Goal: Information Seeking & Learning: Learn about a topic

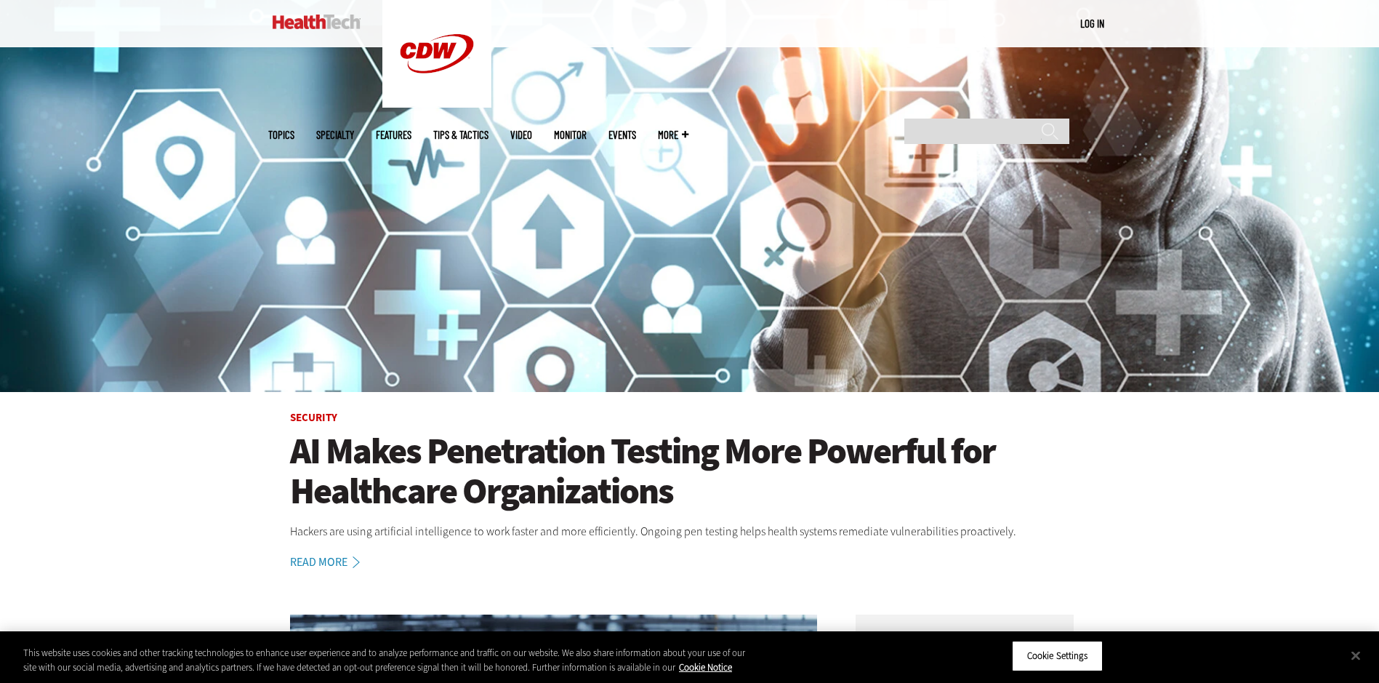
scroll to position [145, 0]
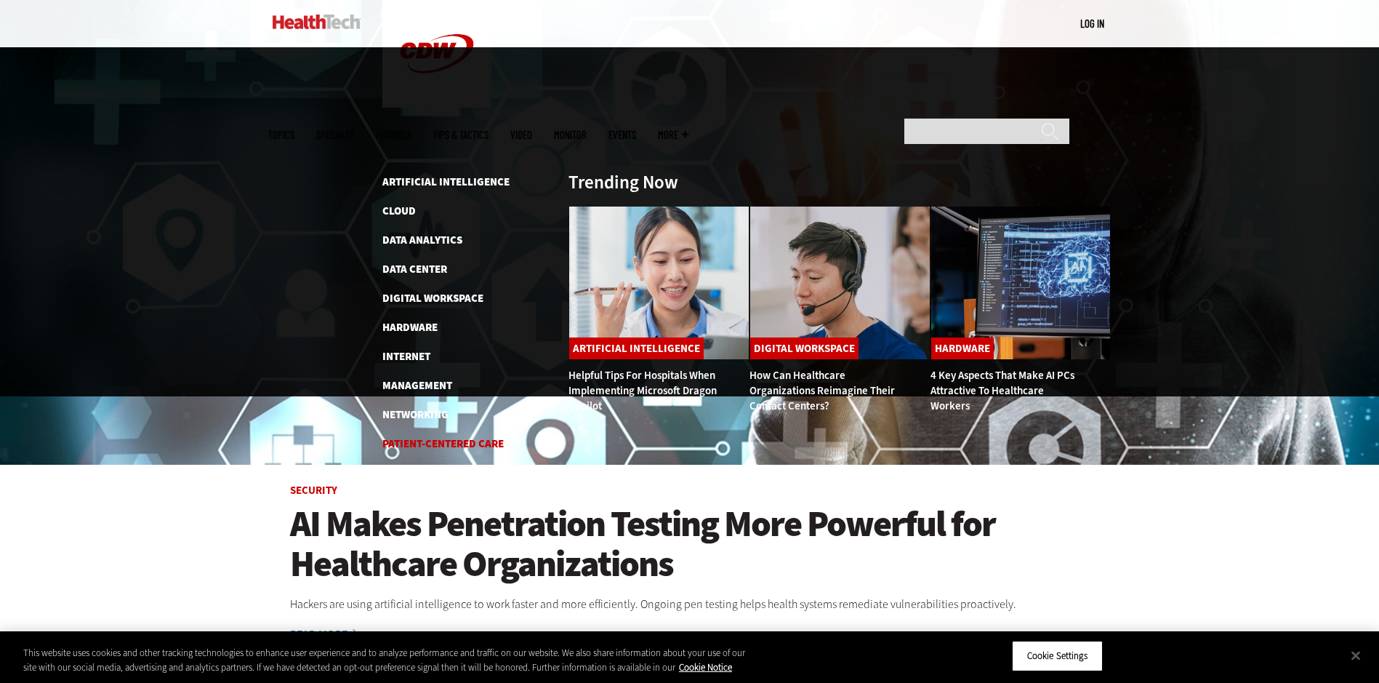
click at [462, 436] on link "Patient-Centered Care" at bounding box center [442, 443] width 121 height 15
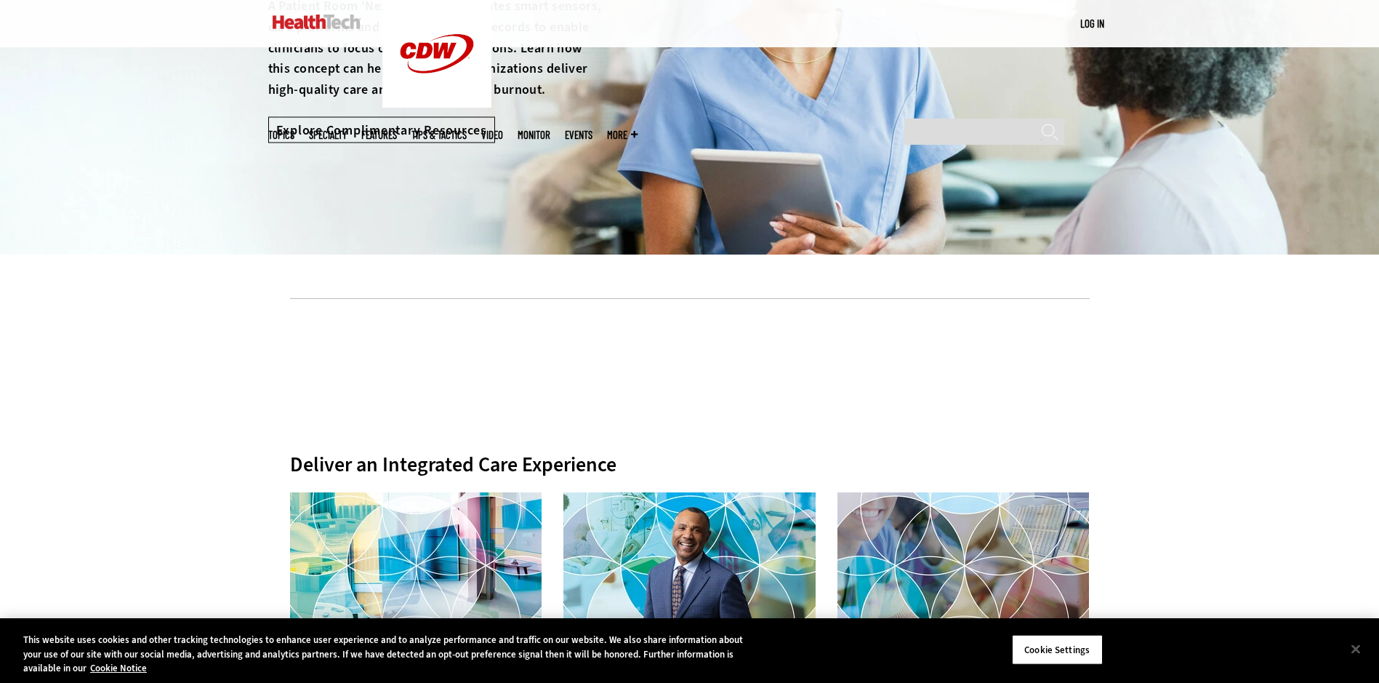
scroll to position [436, 0]
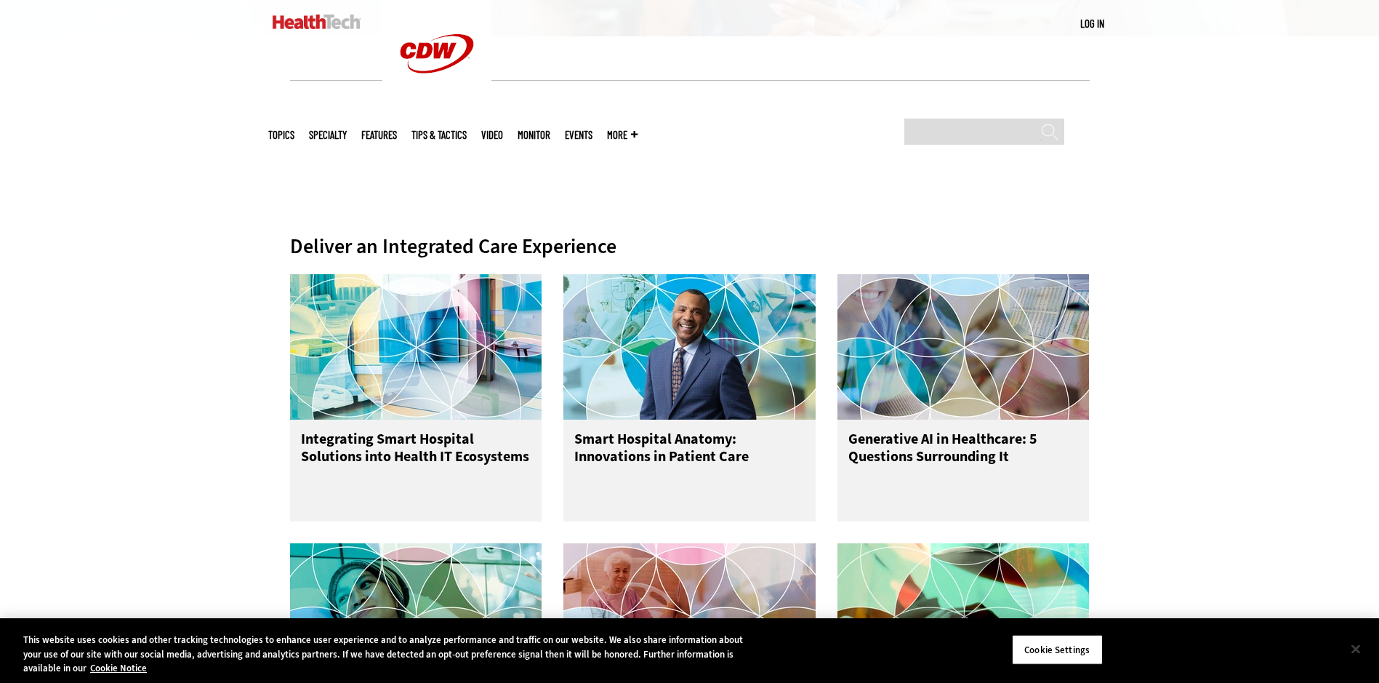
click at [1358, 650] on button "Close" at bounding box center [1356, 649] width 32 height 32
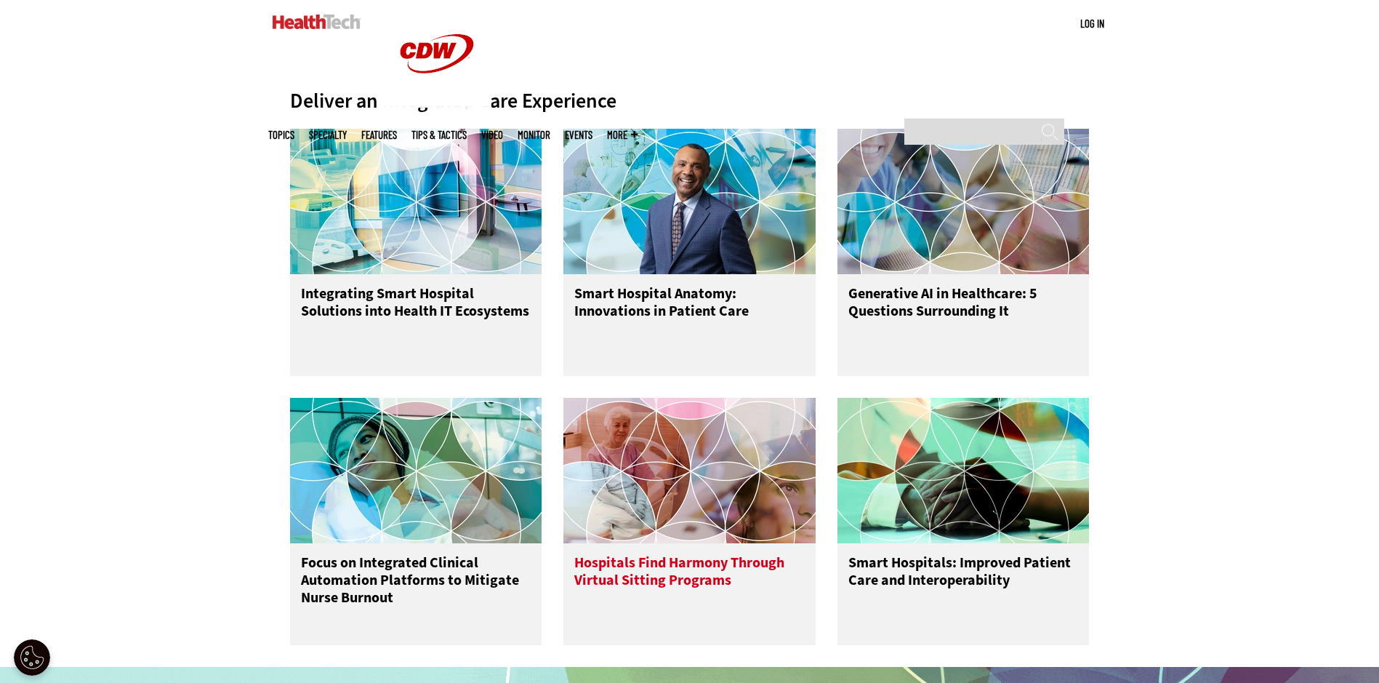
scroll to position [800, 0]
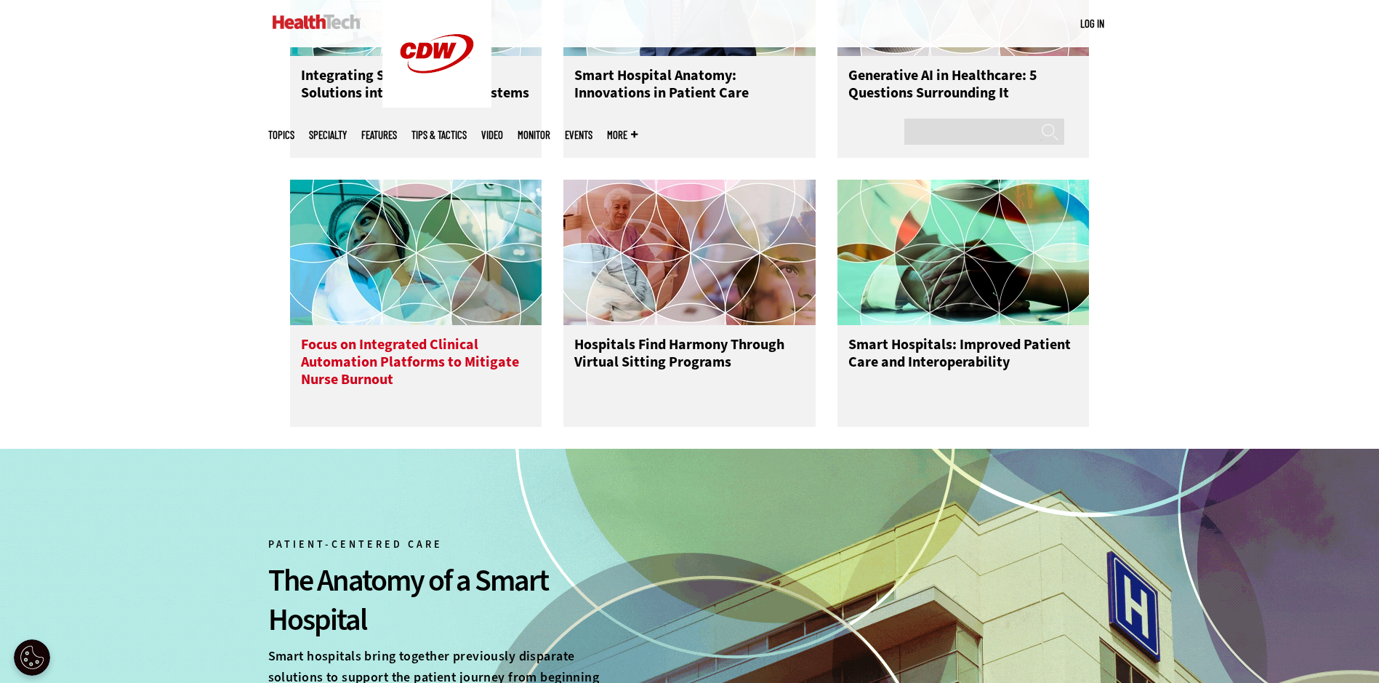
click at [326, 357] on h3 "Focus on Integrated Clinical Automation Platforms to Mitigate Nurse Burnout" at bounding box center [416, 365] width 230 height 58
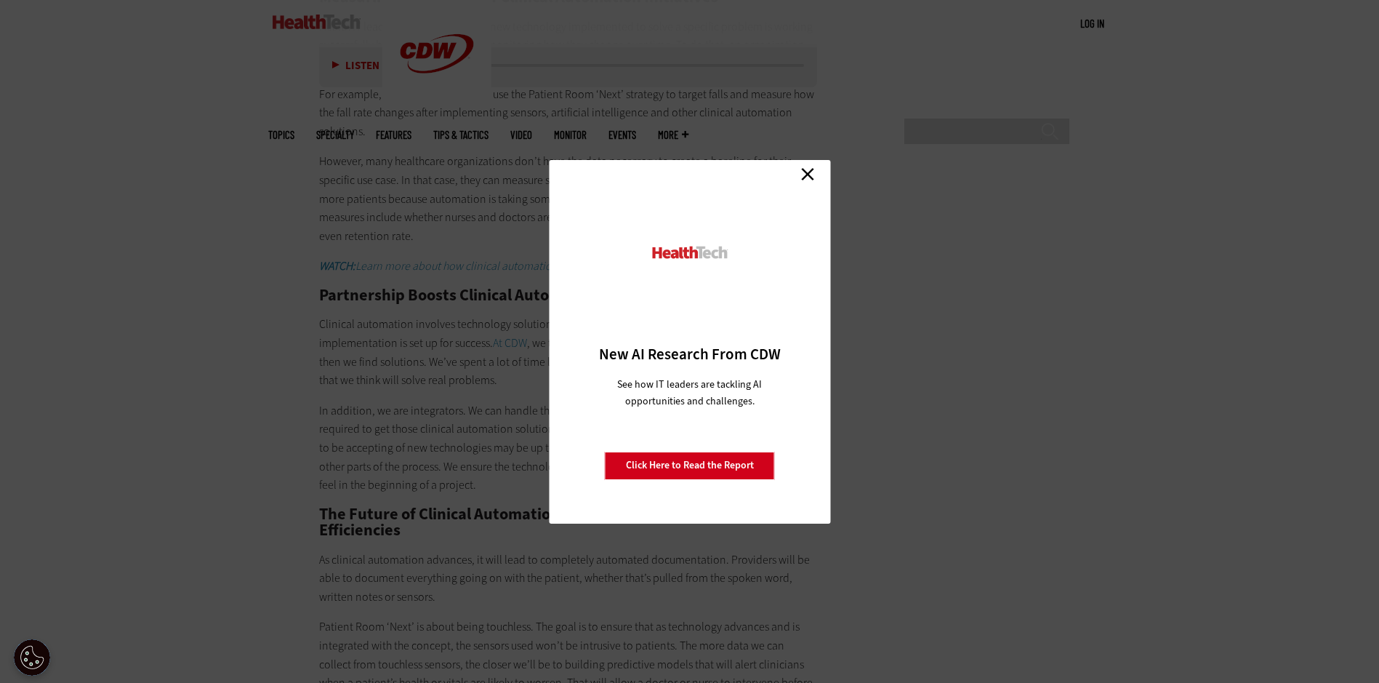
scroll to position [3272, 0]
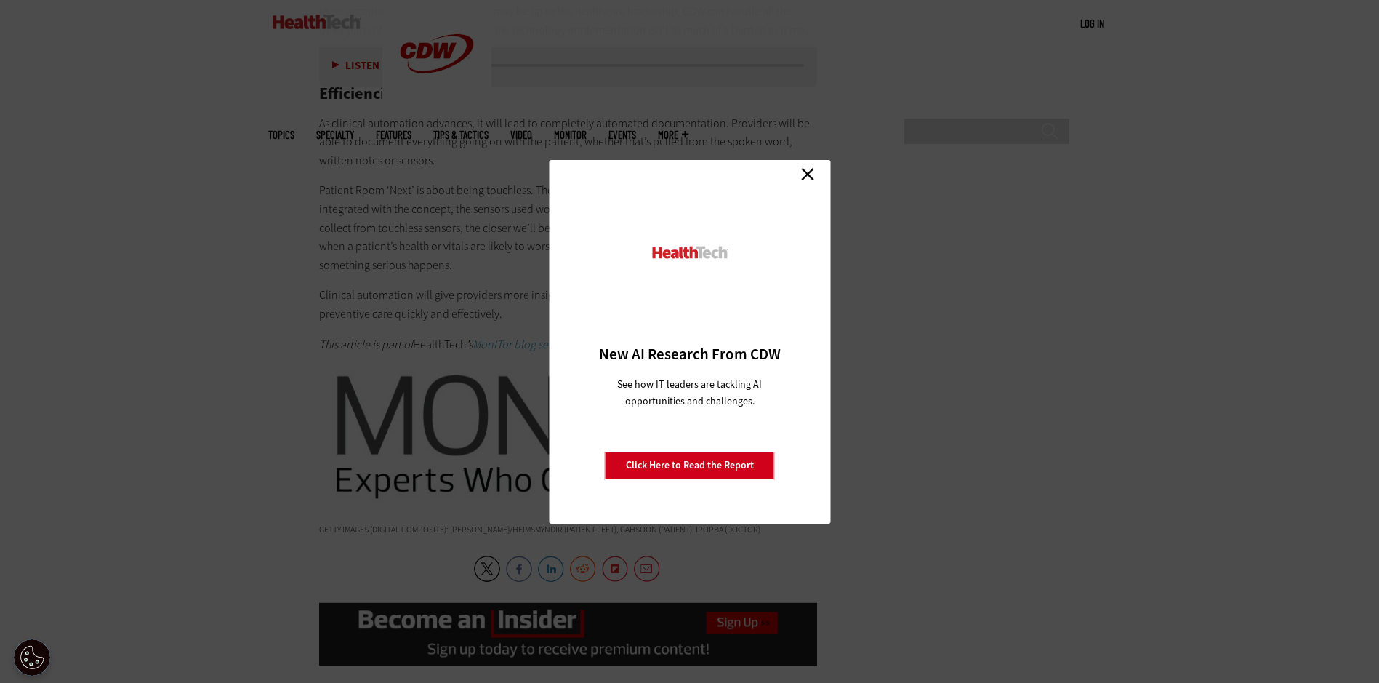
click at [814, 169] on link "Close" at bounding box center [808, 175] width 22 height 22
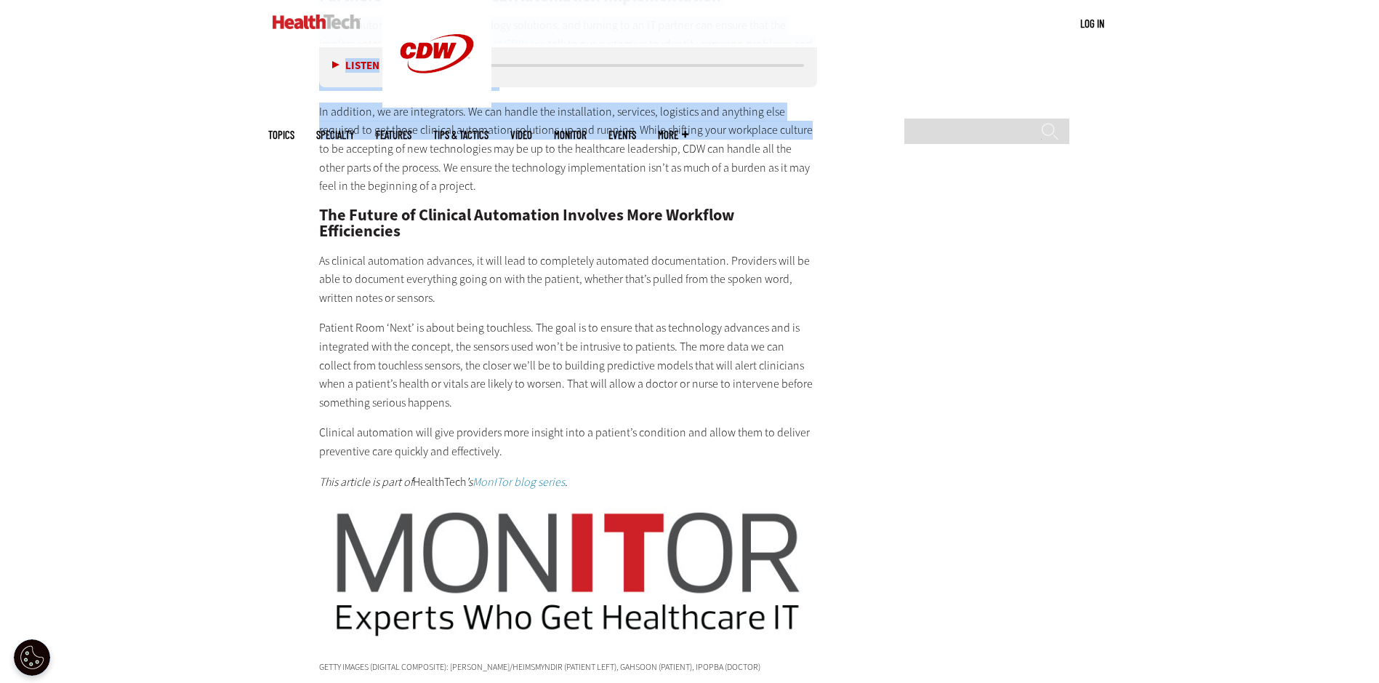
scroll to position [3133, 0]
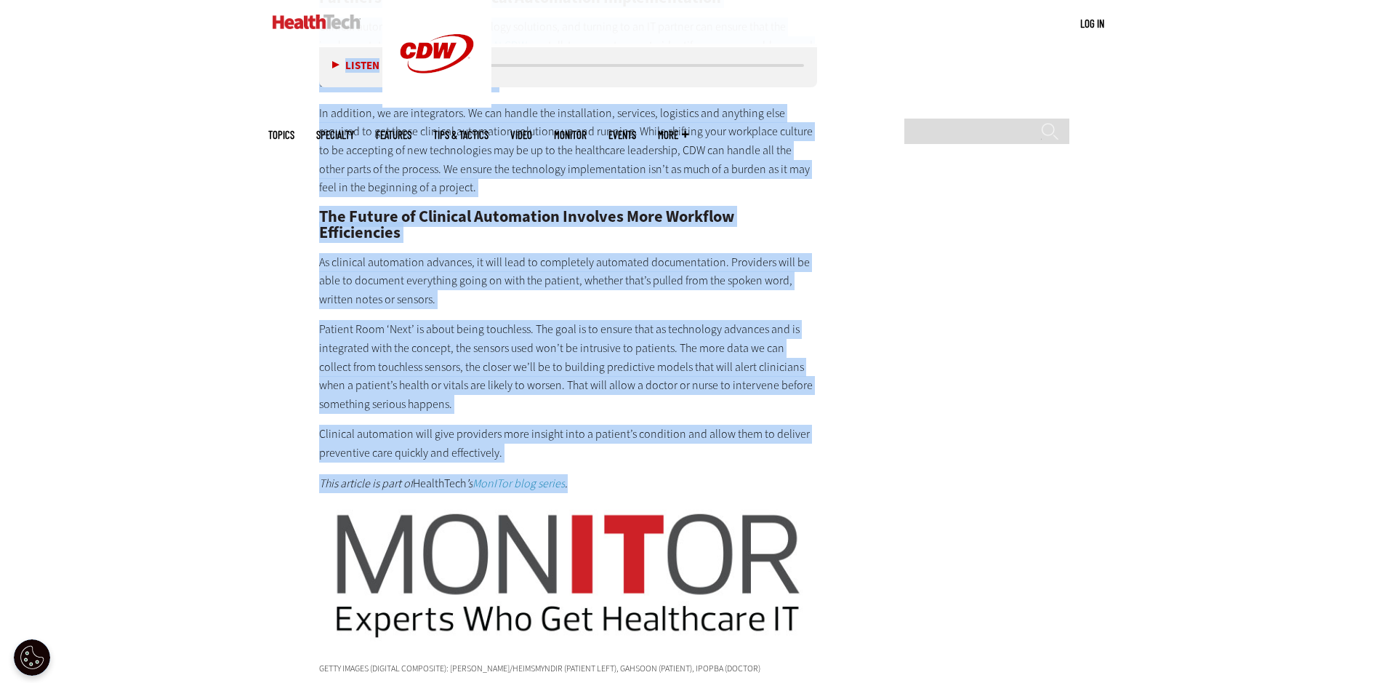
drag, startPoint x: 321, startPoint y: 330, endPoint x: 884, endPoint y: 459, distance: 578.1
drag, startPoint x: 884, startPoint y: 459, endPoint x: 886, endPoint y: 427, distance: 32.1
